Goal: Transaction & Acquisition: Purchase product/service

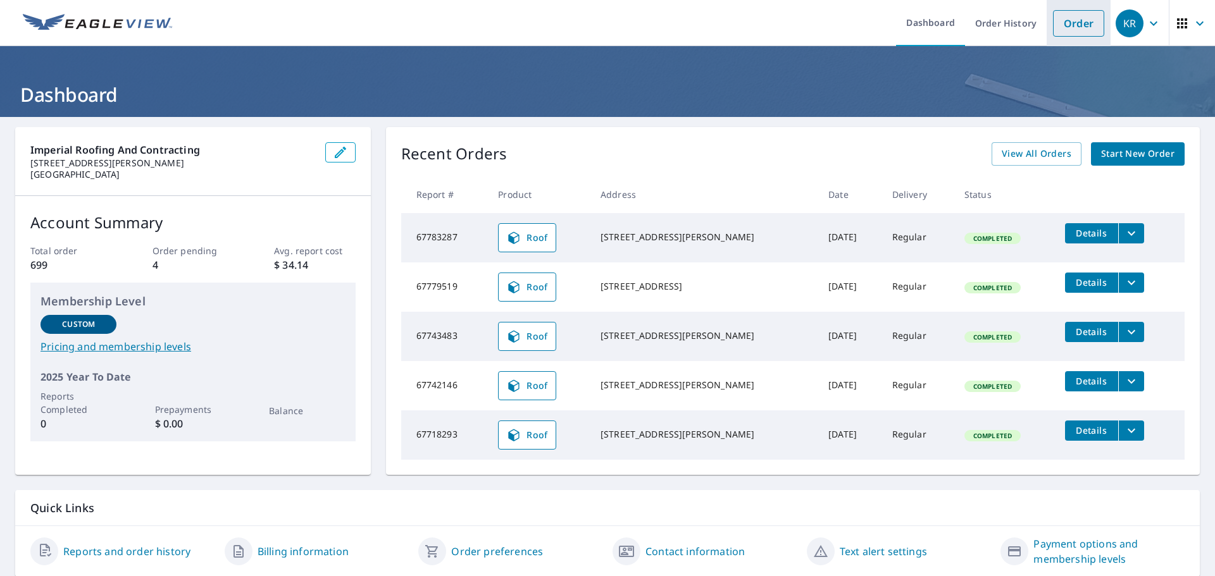
click at [1060, 37] on li "Order" at bounding box center [1078, 23] width 64 height 46
click at [1057, 25] on link "Order" at bounding box center [1078, 23] width 51 height 27
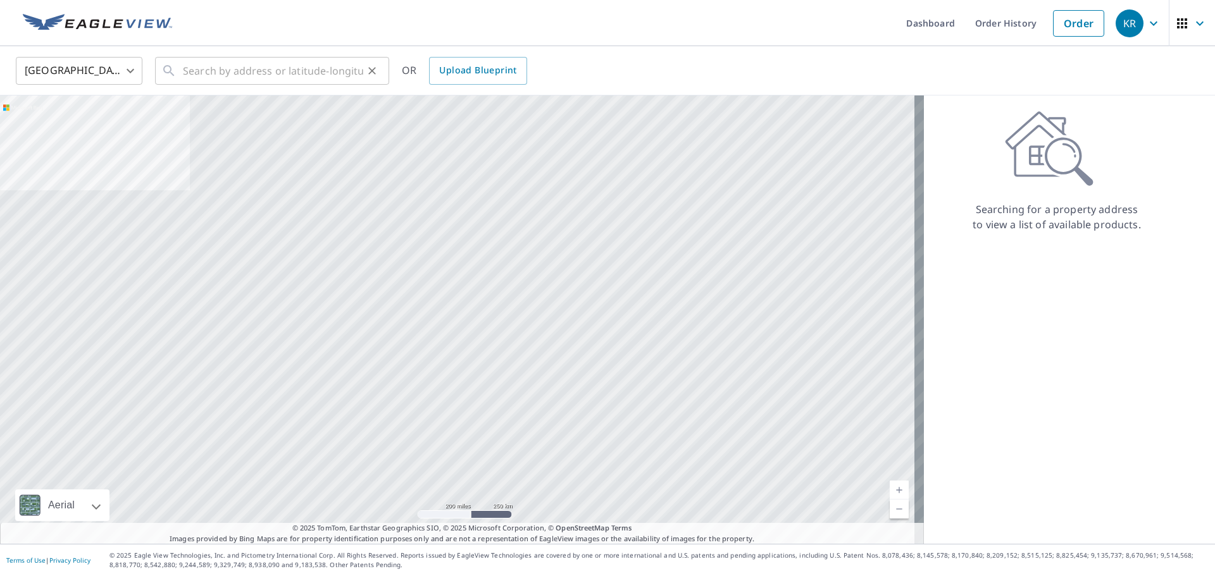
click at [182, 71] on div "​" at bounding box center [272, 71] width 234 height 28
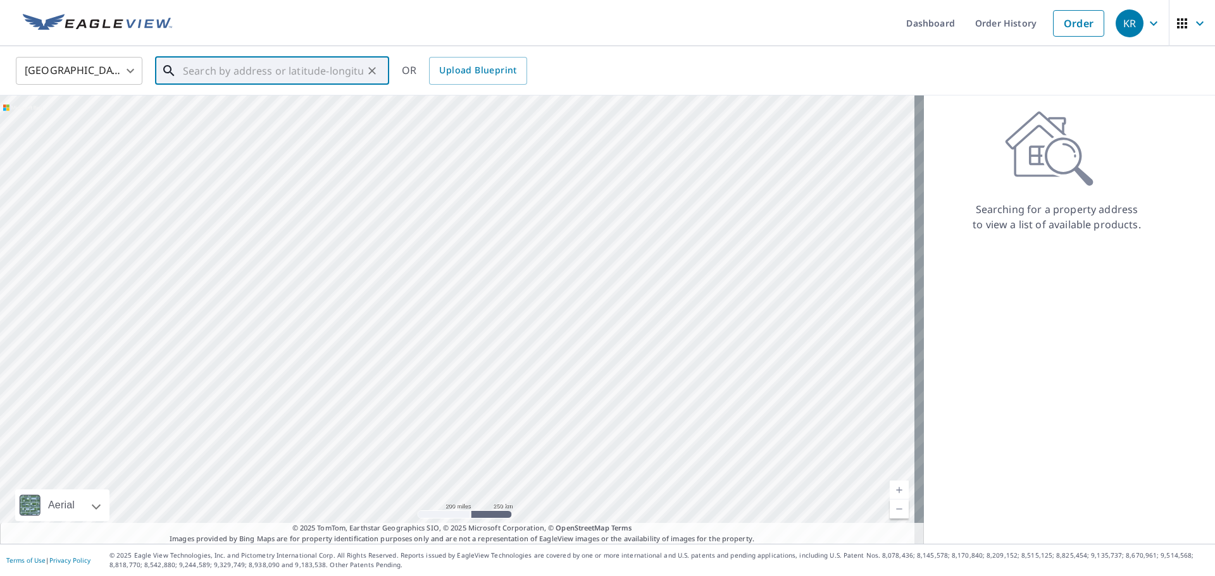
paste input "[STREET_ADDRESS][PERSON_NAME]"
click at [237, 105] on span "460 [PERSON_NAME]" at bounding box center [279, 107] width 199 height 15
type input "[STREET_ADDRESS][PERSON_NAME]"
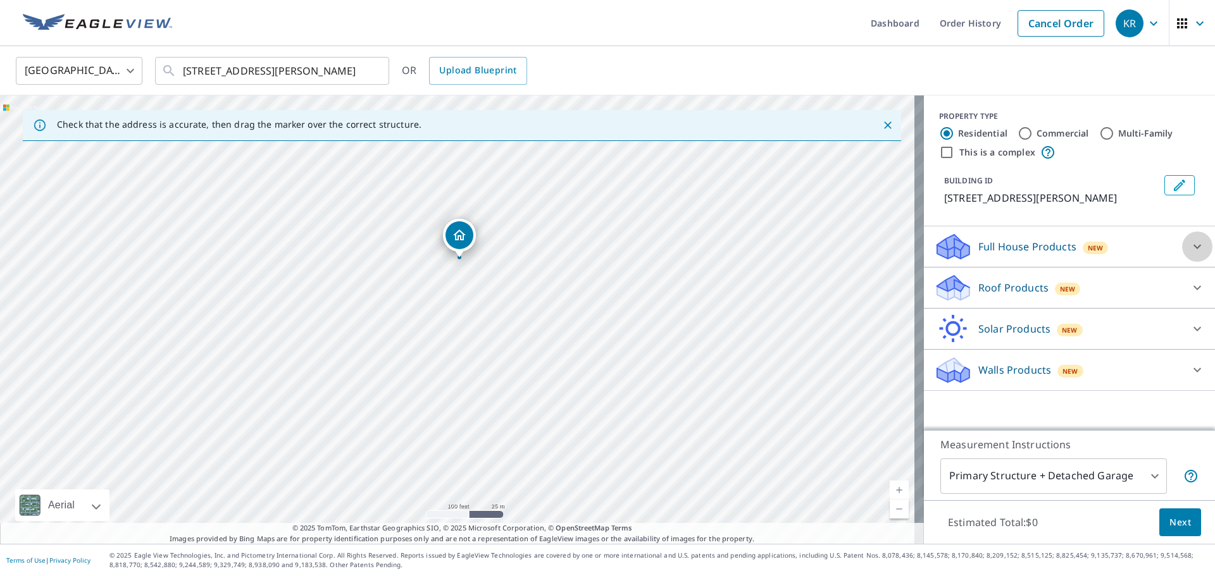
click at [1189, 248] on icon at bounding box center [1196, 246] width 15 height 15
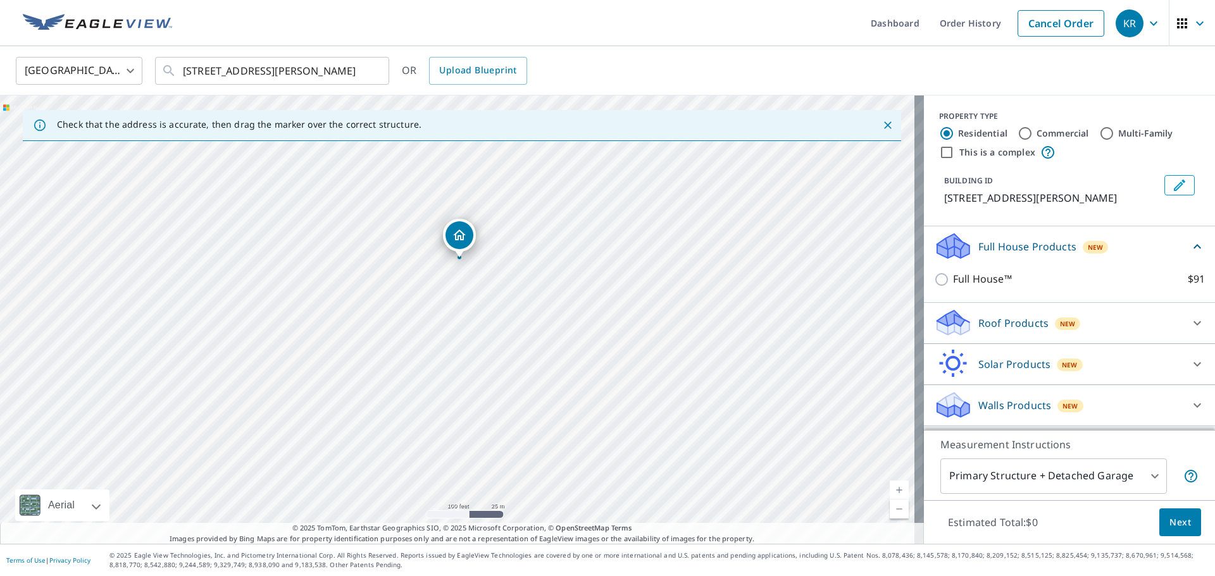
click at [1094, 326] on div "Roof Products New" at bounding box center [1058, 323] width 248 height 30
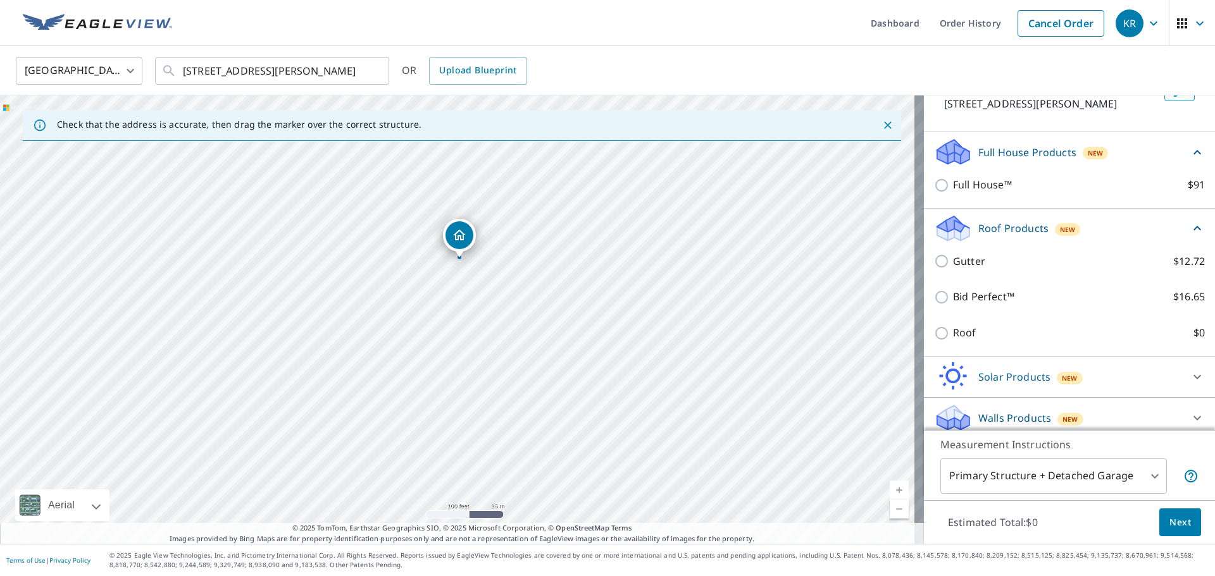
scroll to position [103, 0]
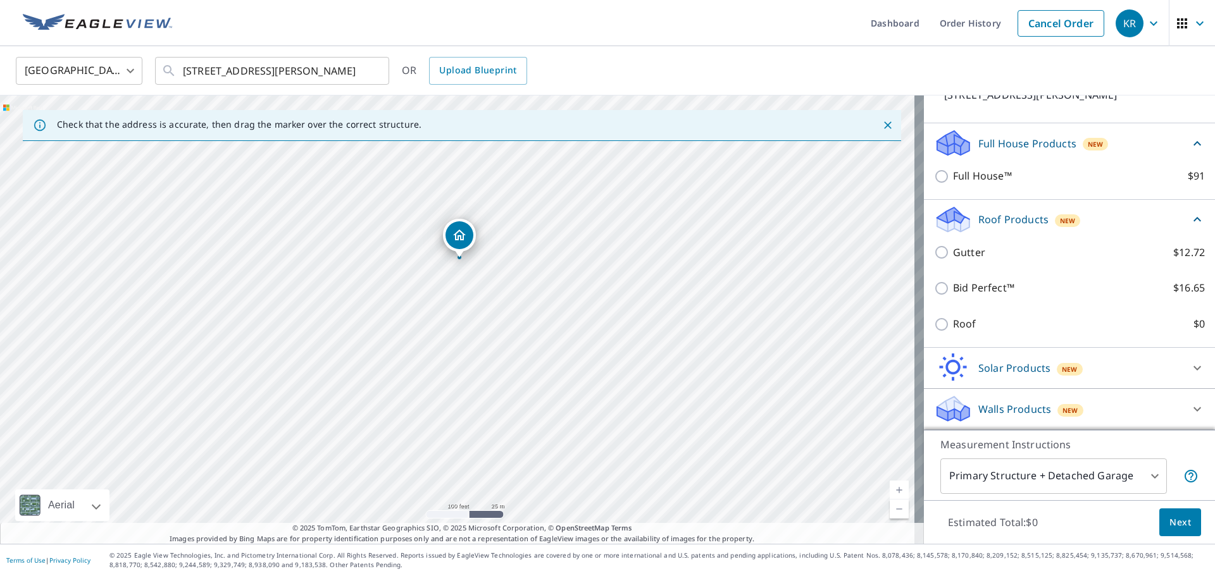
click at [1186, 414] on div at bounding box center [1197, 409] width 30 height 30
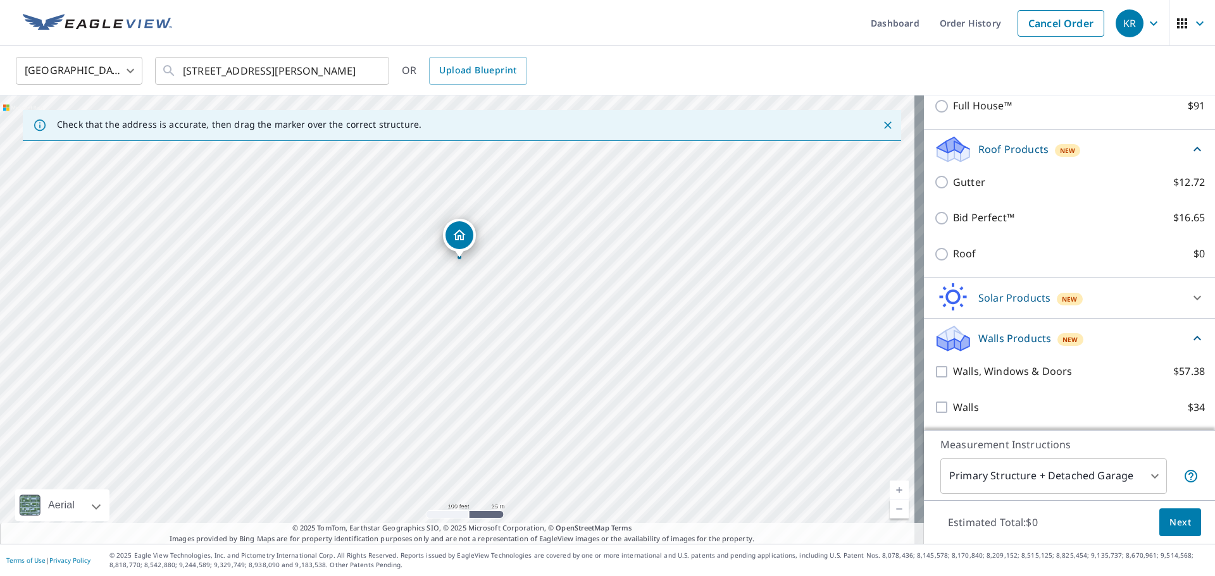
scroll to position [174, 0]
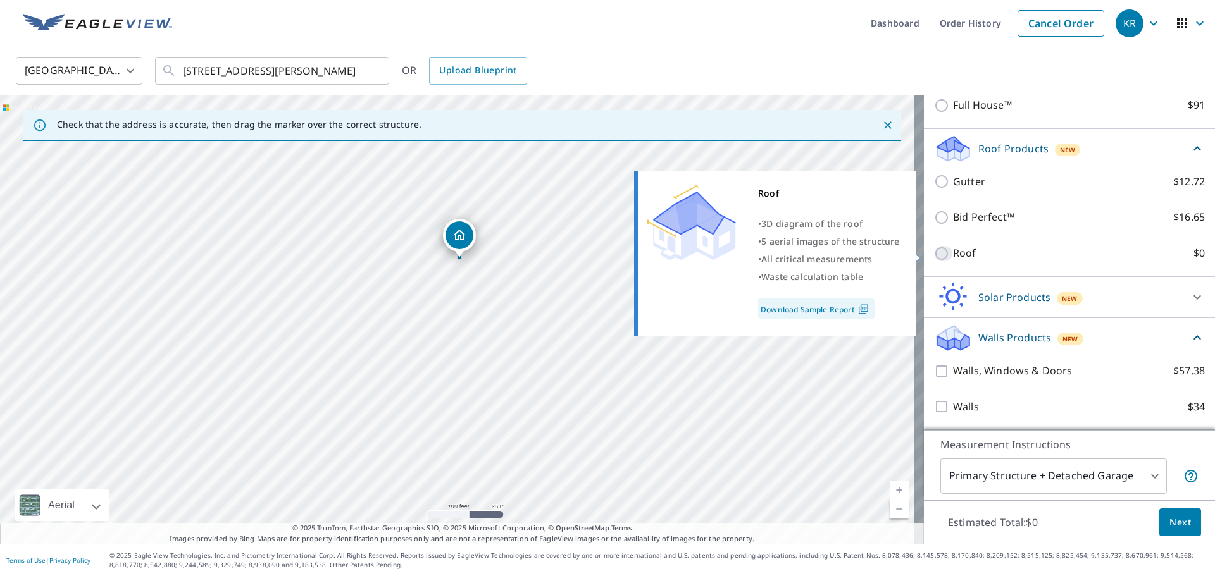
click at [934, 254] on input "Roof $0" at bounding box center [943, 253] width 19 height 15
checkbox input "true"
type input "3"
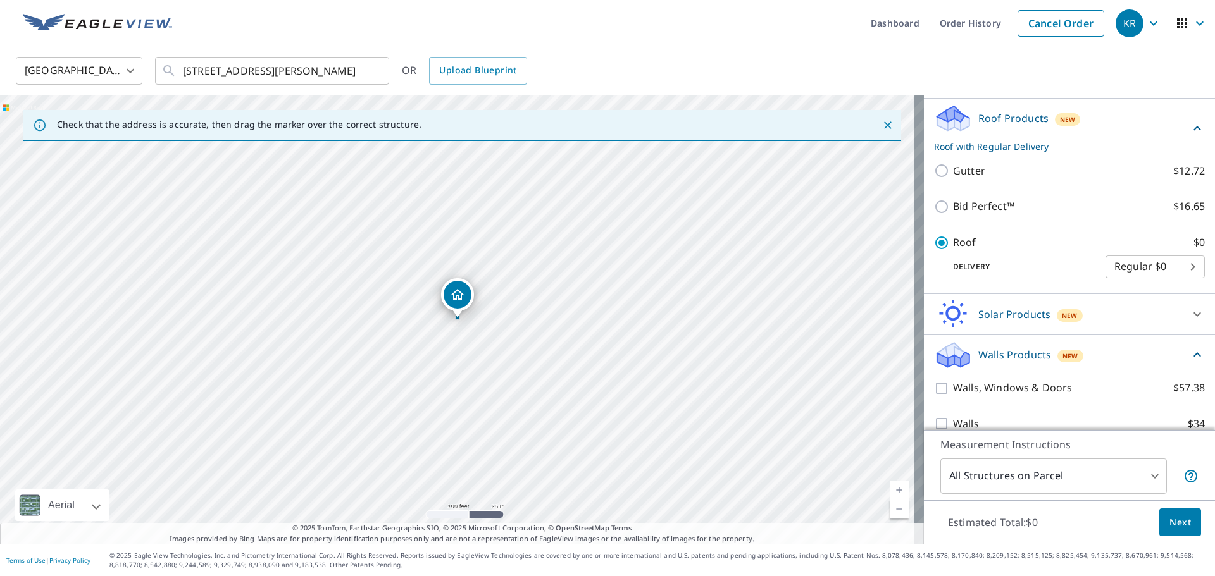
scroll to position [187, 0]
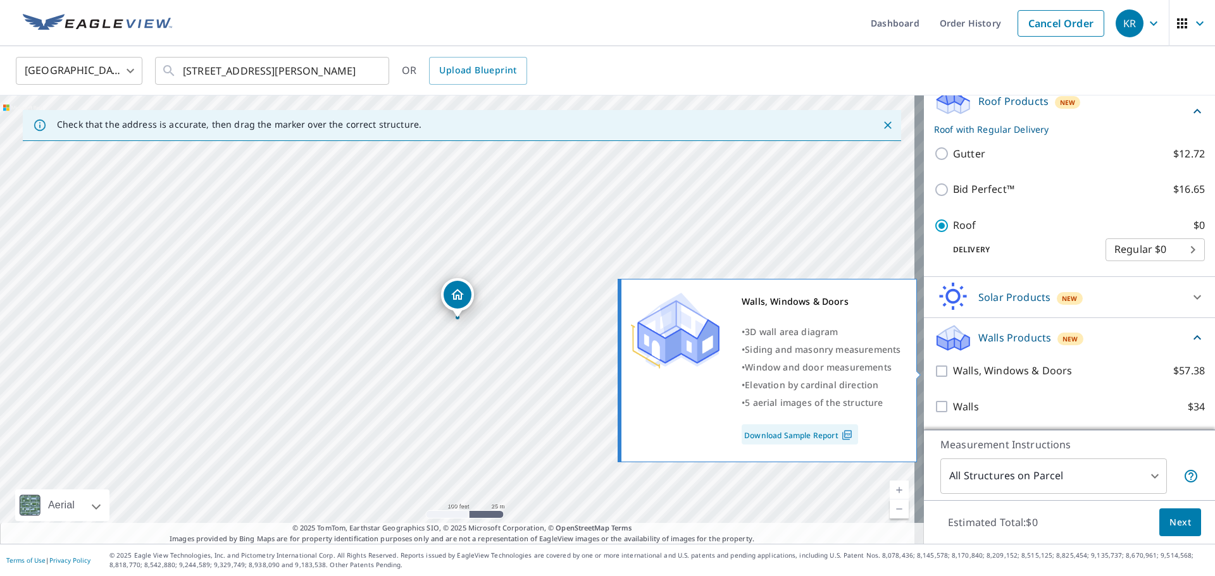
click at [934, 371] on input "Walls, Windows & Doors $57.38" at bounding box center [943, 371] width 19 height 15
checkbox input "true"
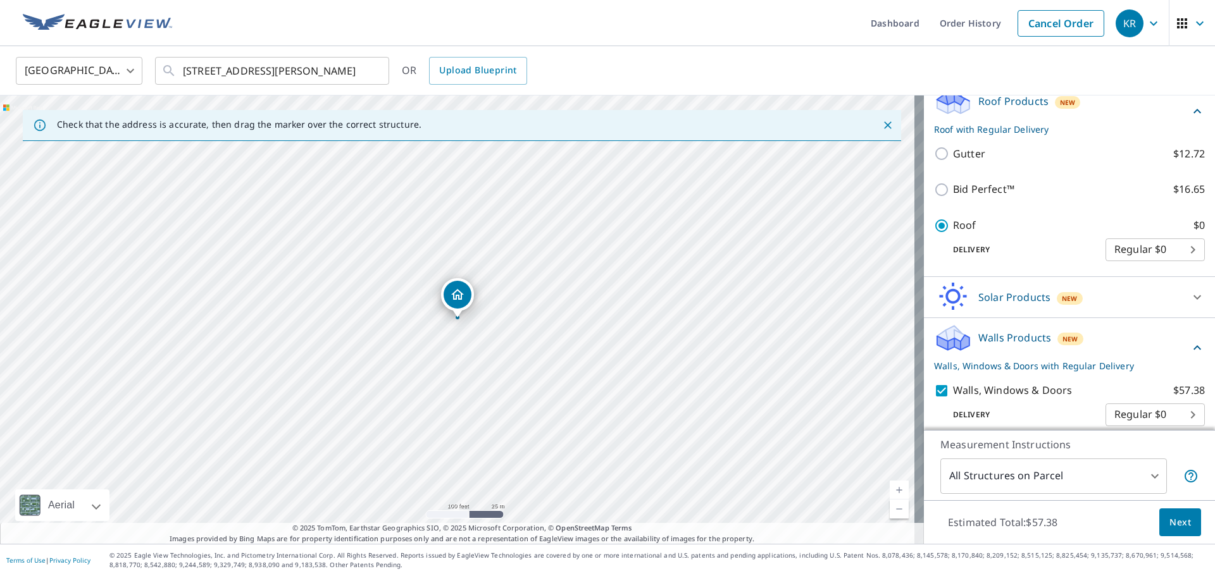
scroll to position [235, 0]
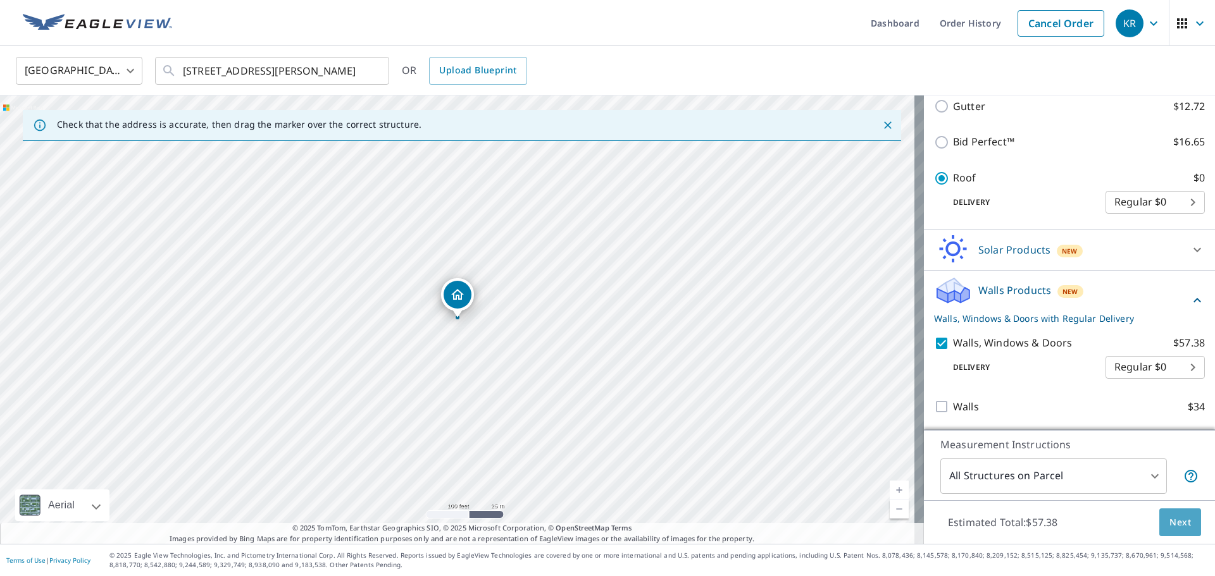
click at [1169, 528] on span "Next" at bounding box center [1180, 523] width 22 height 16
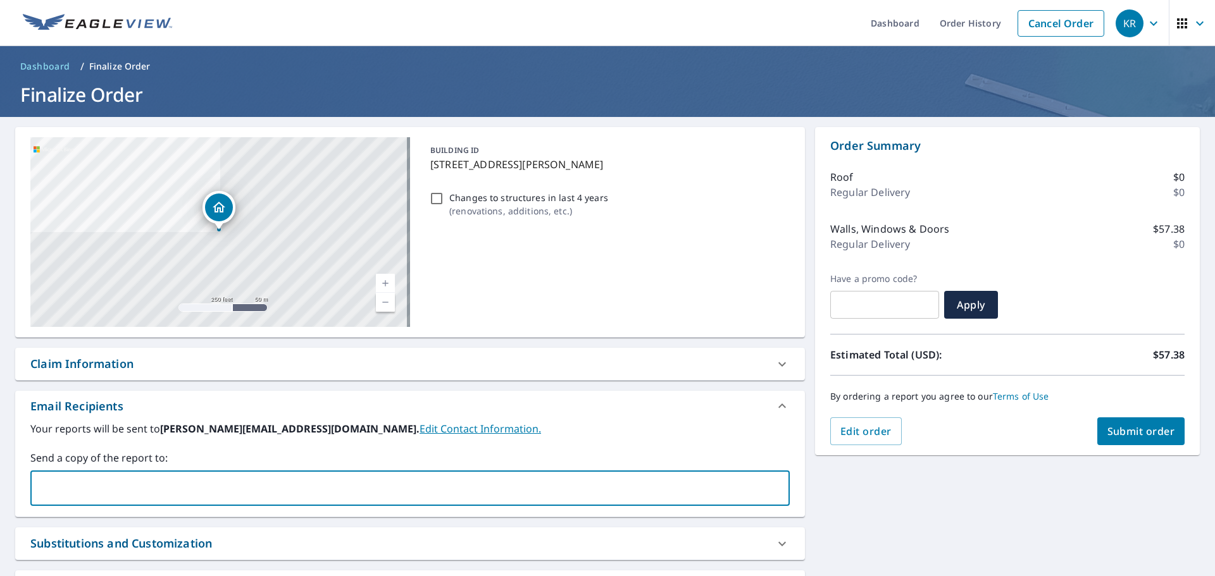
click at [229, 490] on input "text" at bounding box center [400, 488] width 729 height 24
type input "[EMAIL_ADDRESS][DOMAIN_NAME]"
click at [1149, 435] on span "Submit order" at bounding box center [1141, 431] width 68 height 14
